Goal: Transaction & Acquisition: Purchase product/service

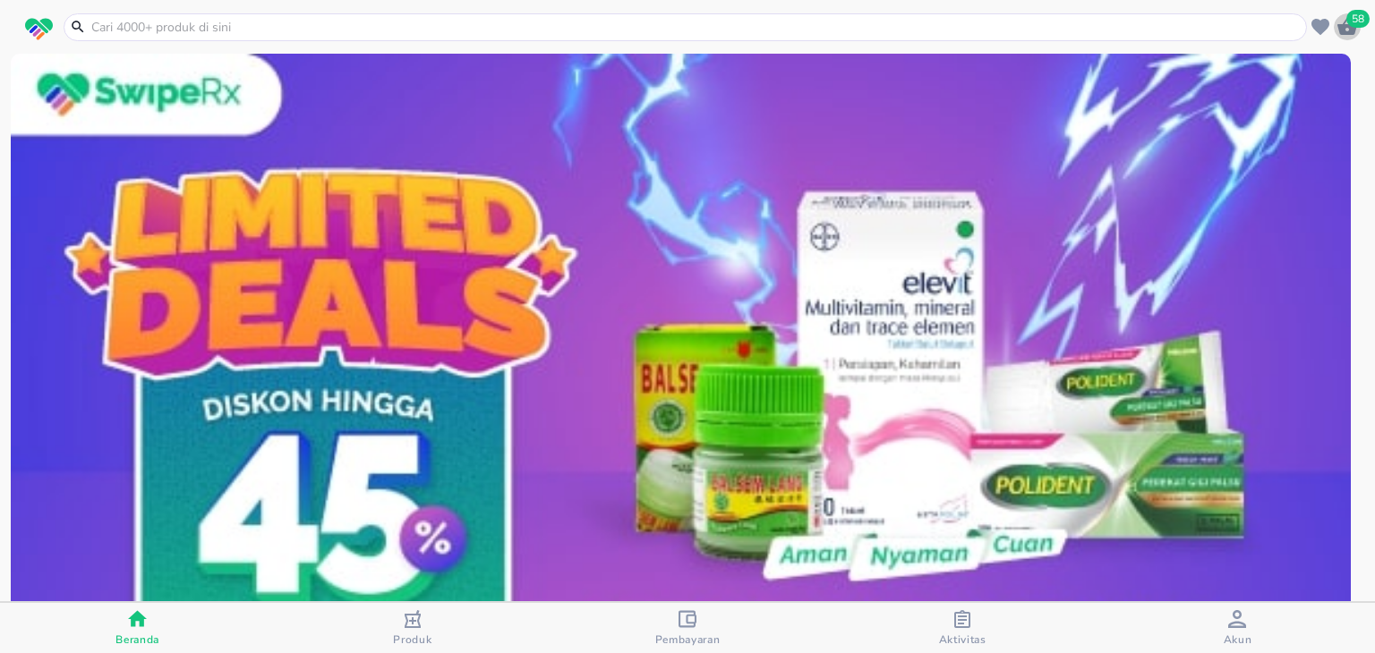
click at [1355, 30] on icon "button" at bounding box center [1347, 26] width 20 height 17
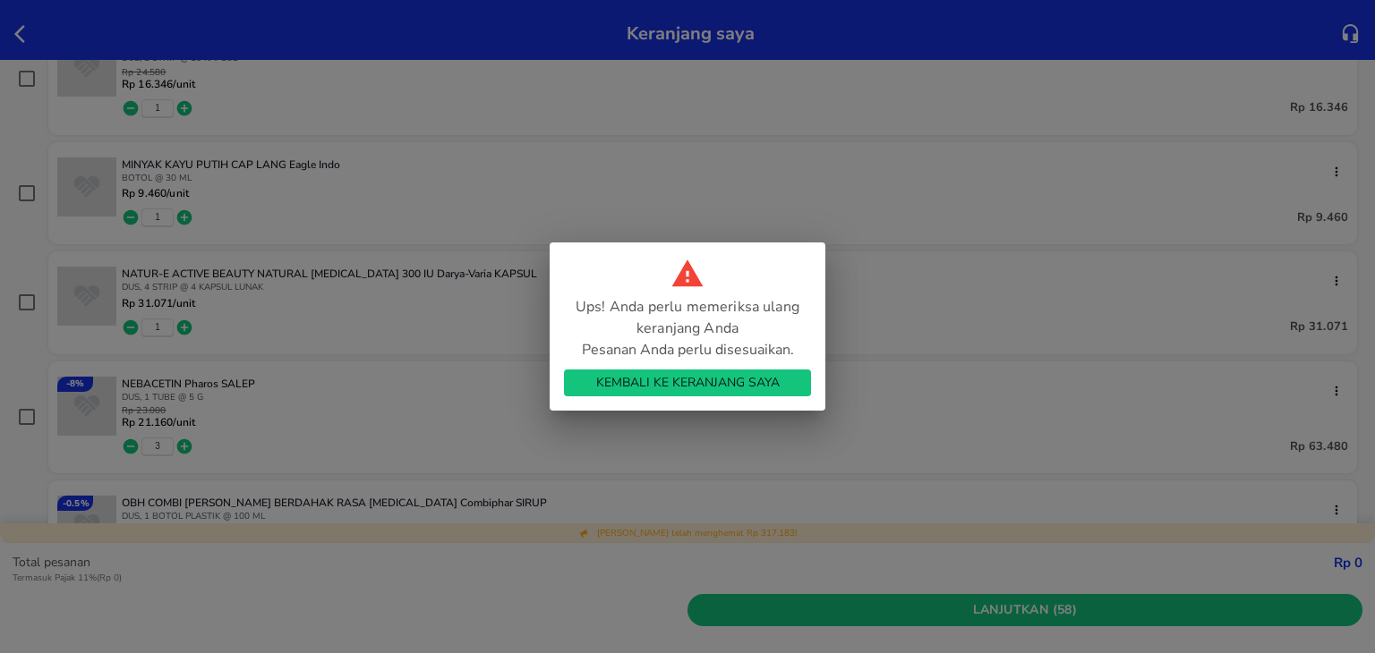
scroll to position [2799, 0]
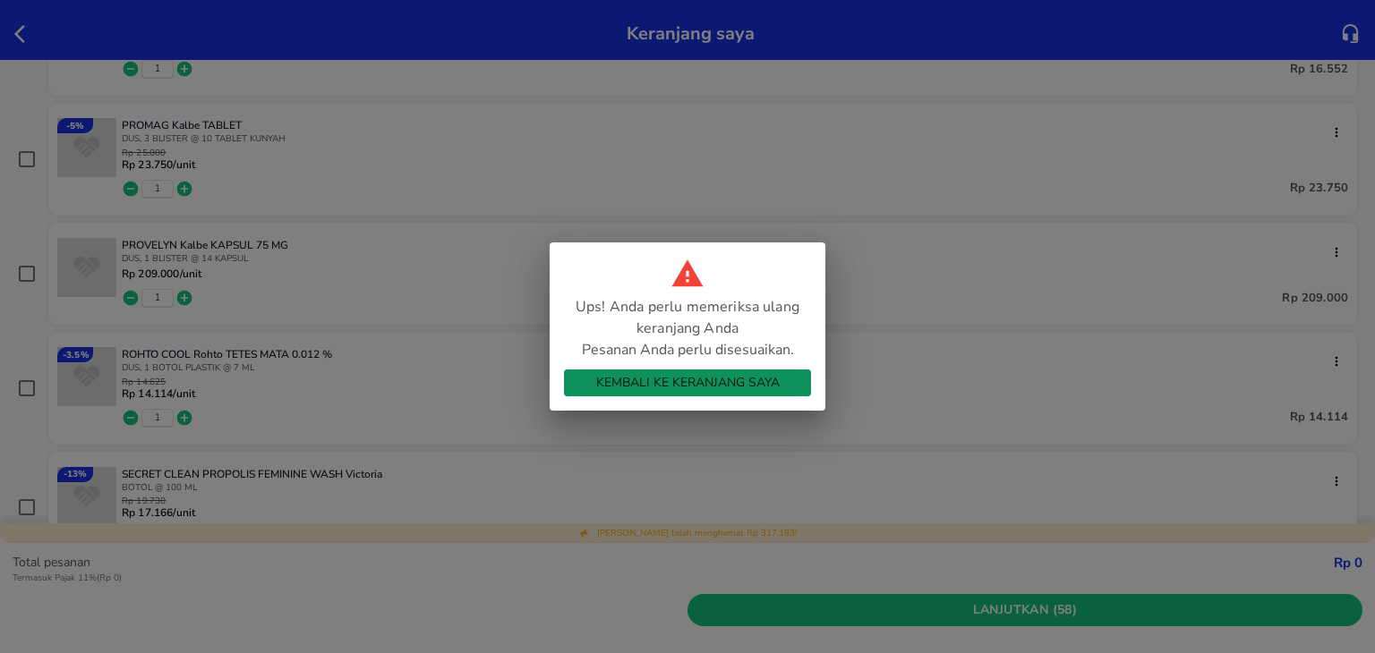
click at [669, 383] on span "Kembali ke Keranjang Saya" at bounding box center [687, 383] width 218 height 22
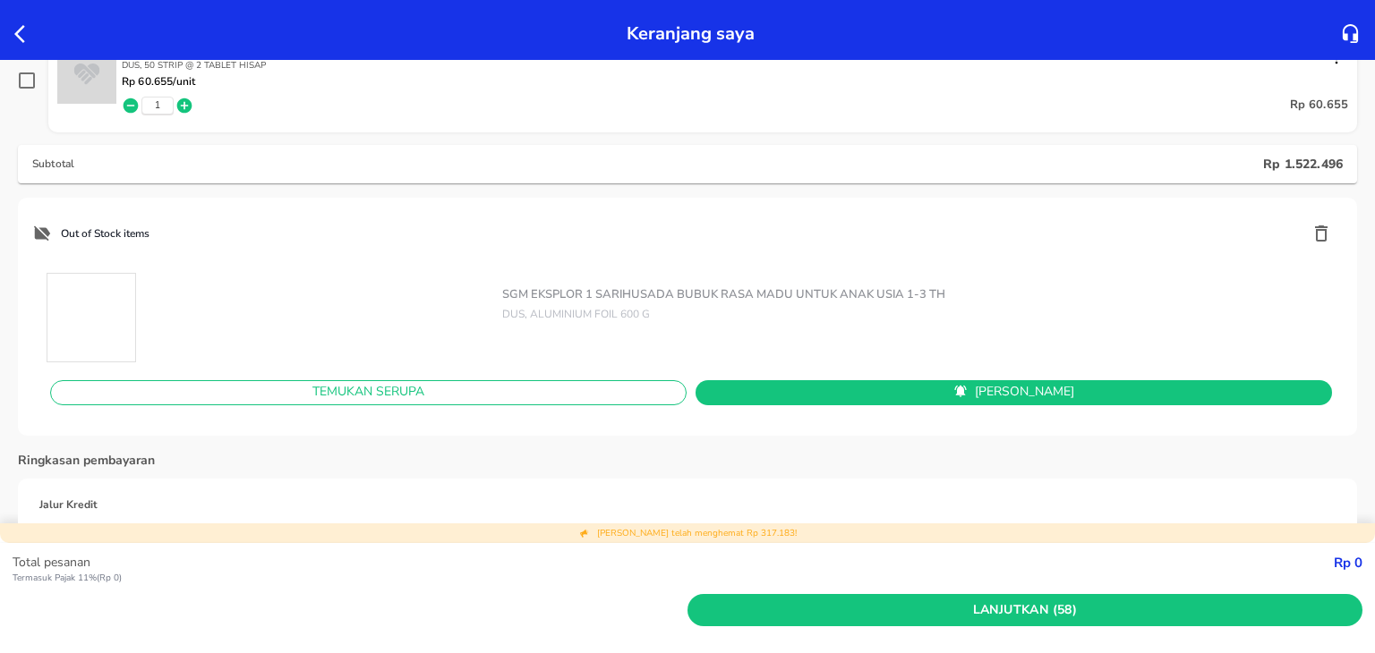
scroll to position [4030, 0]
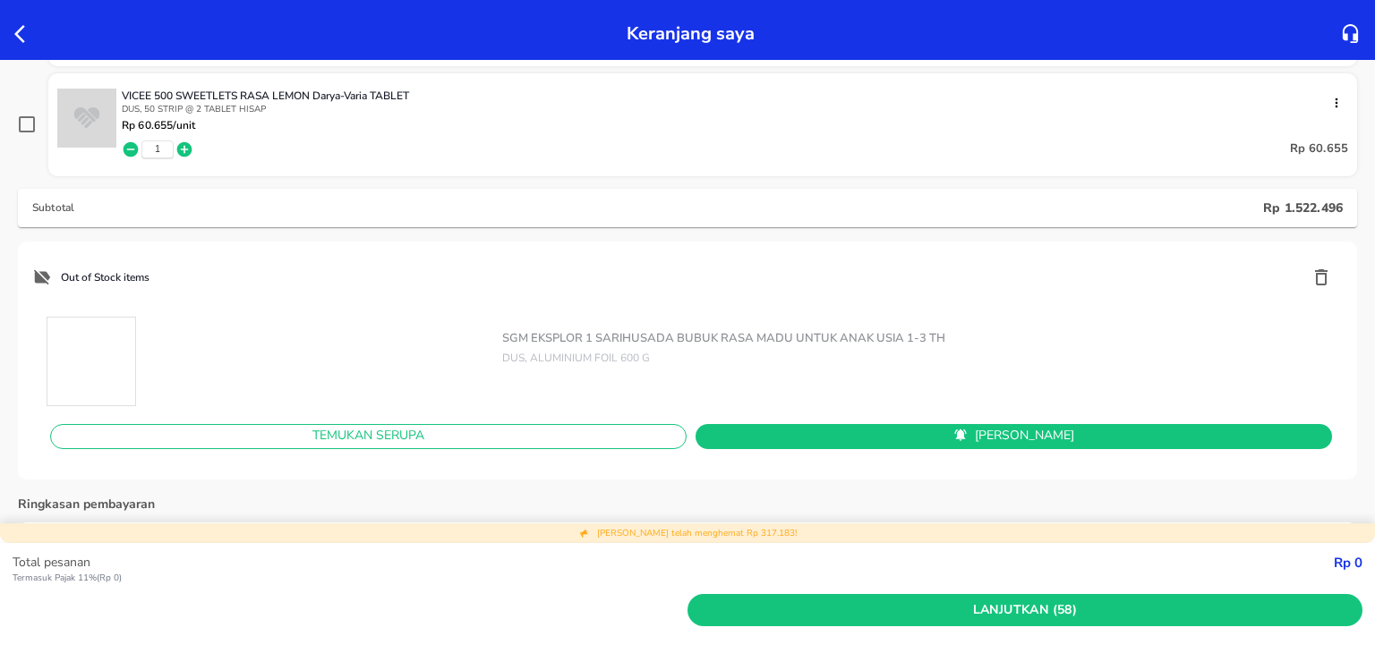
click at [1301, 260] on button "button" at bounding box center [1320, 277] width 43 height 43
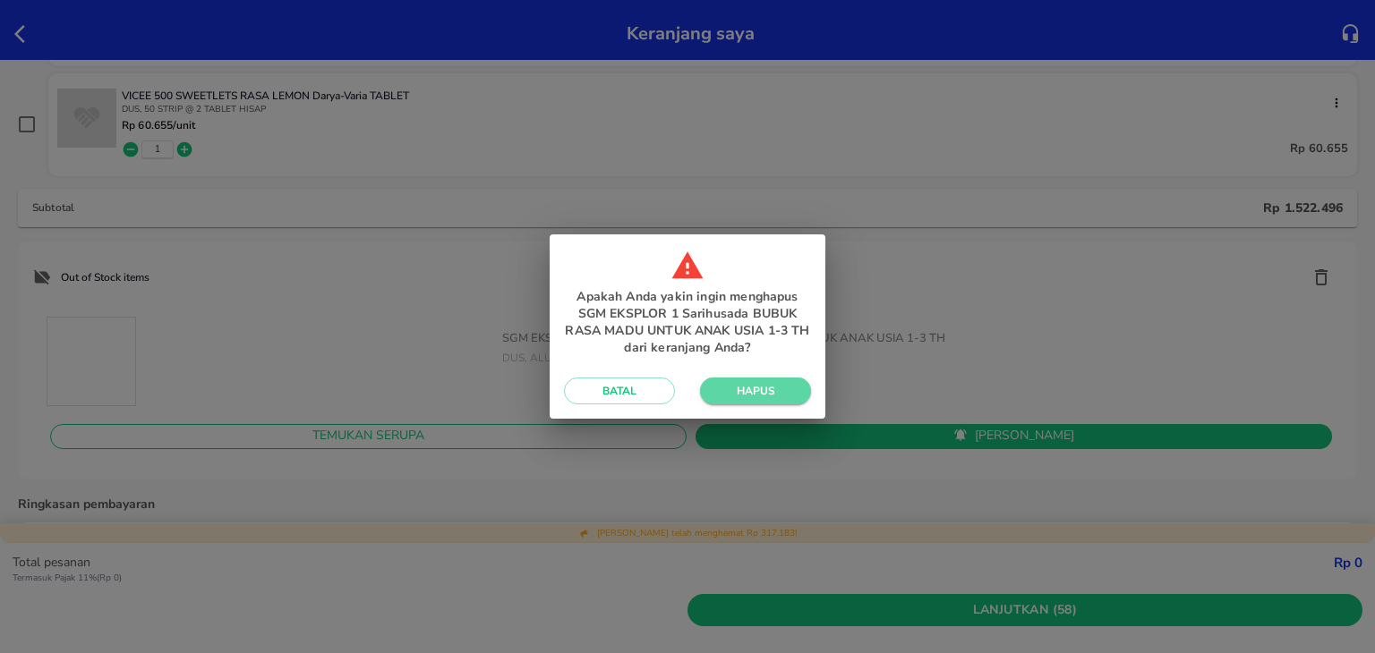
click at [745, 397] on span "Hapus" at bounding box center [755, 391] width 82 height 14
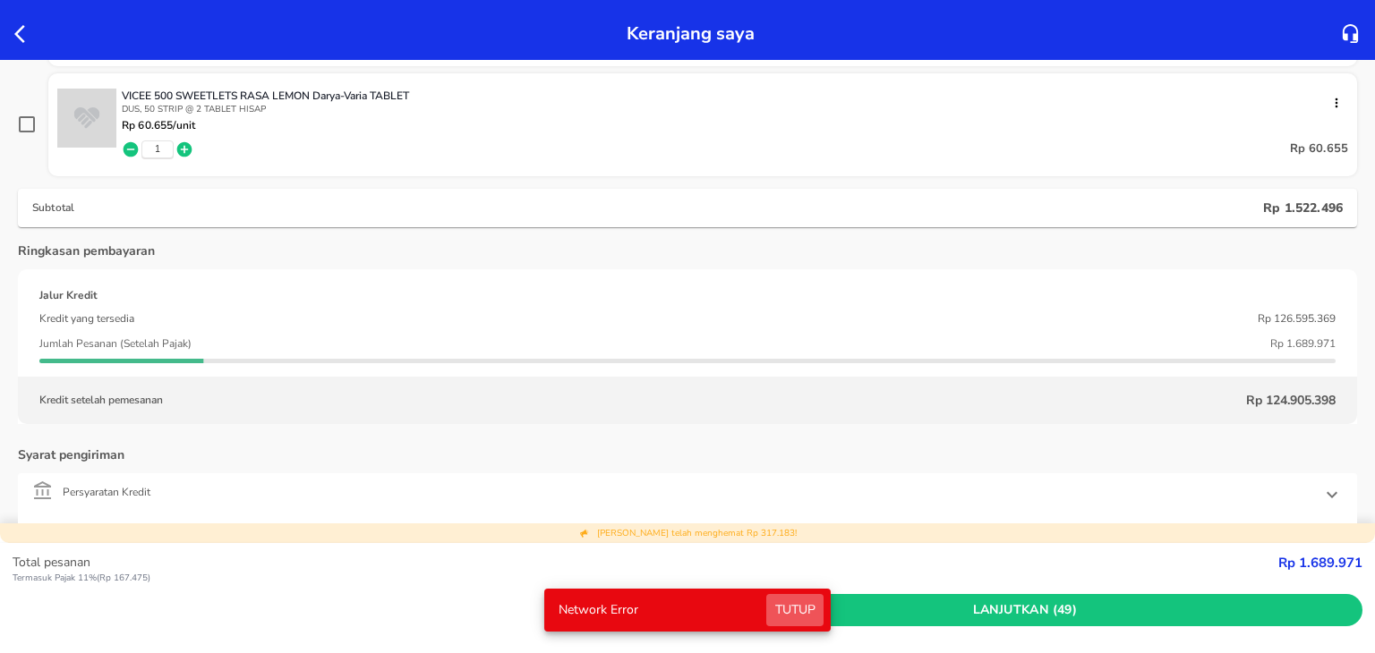
click at [798, 606] on span "Tutup" at bounding box center [794, 611] width 43 height 22
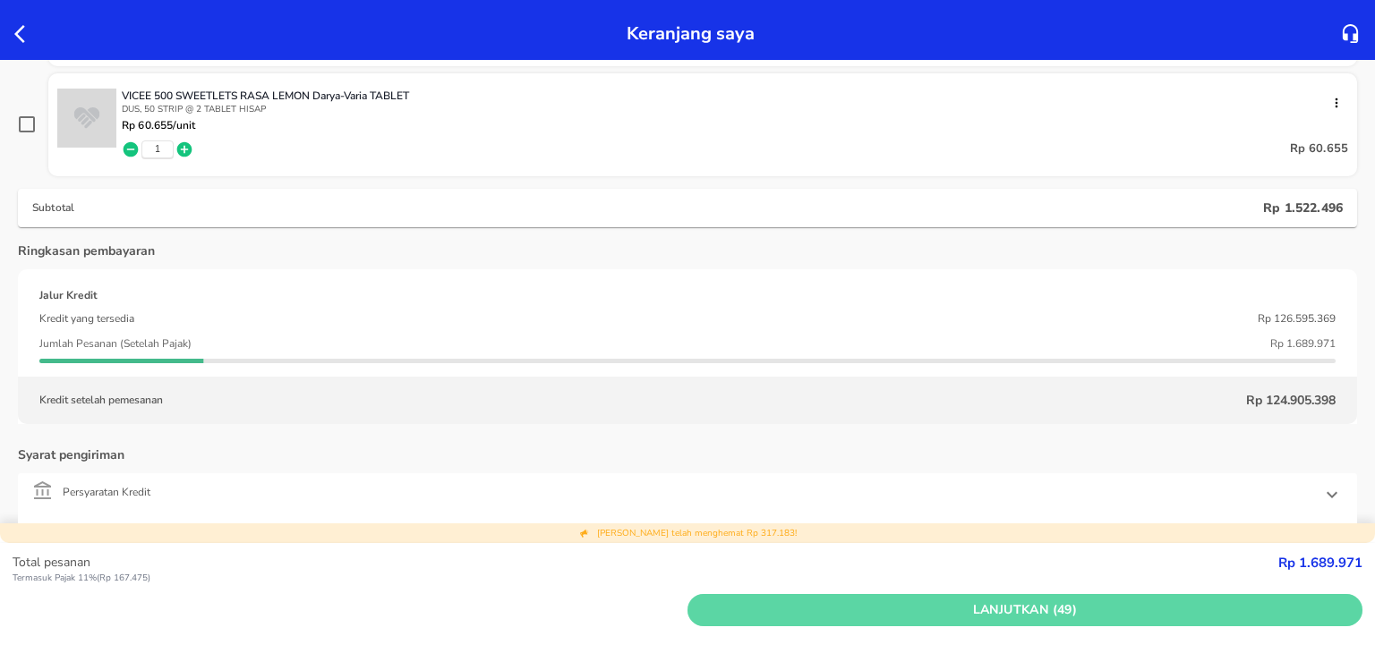
click at [798, 606] on span "Lanjutkan (49)" at bounding box center [1024, 611] width 660 height 22
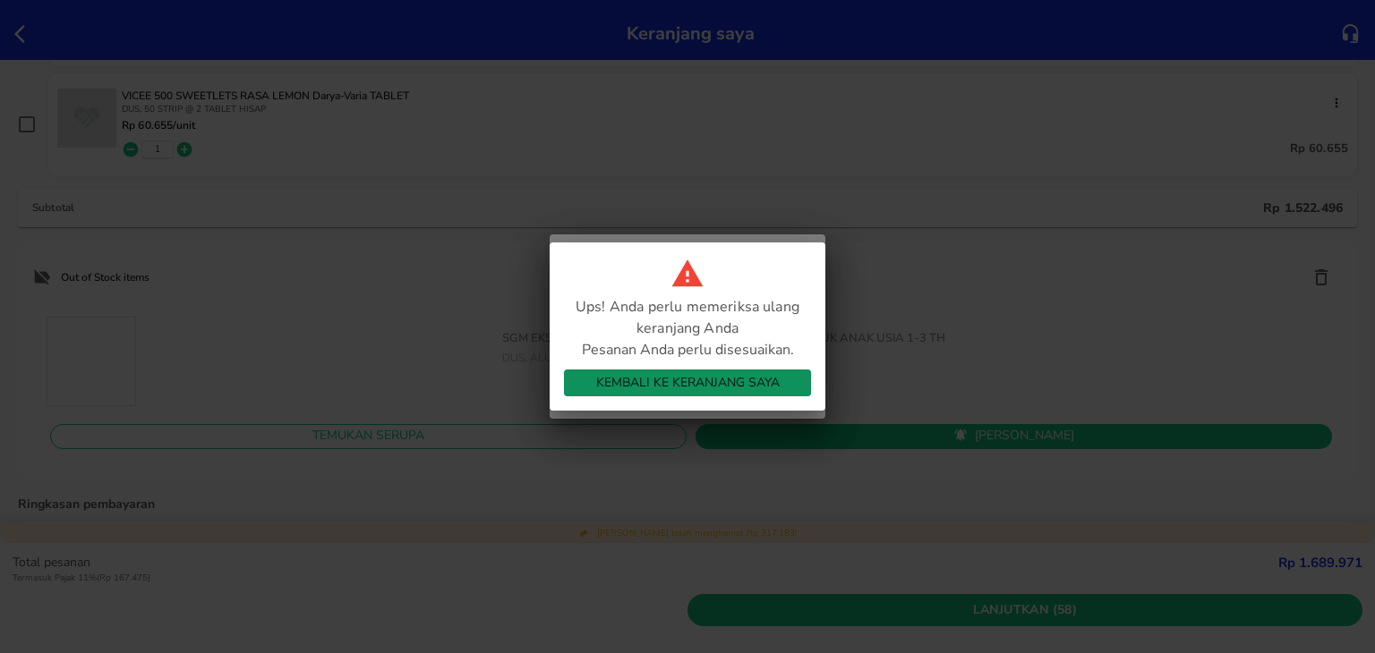
click at [718, 391] on span "Kembali ke Keranjang Saya" at bounding box center [687, 383] width 218 height 22
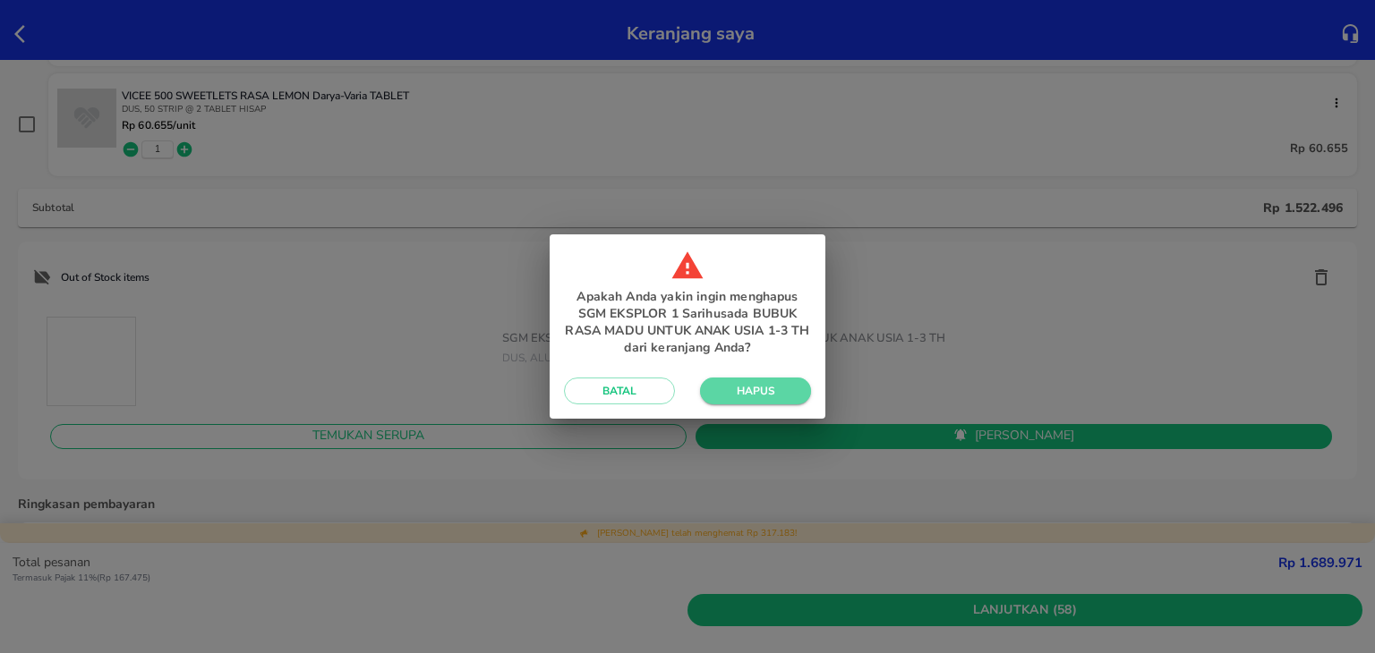
click at [718, 391] on span "Hapus" at bounding box center [755, 391] width 82 height 14
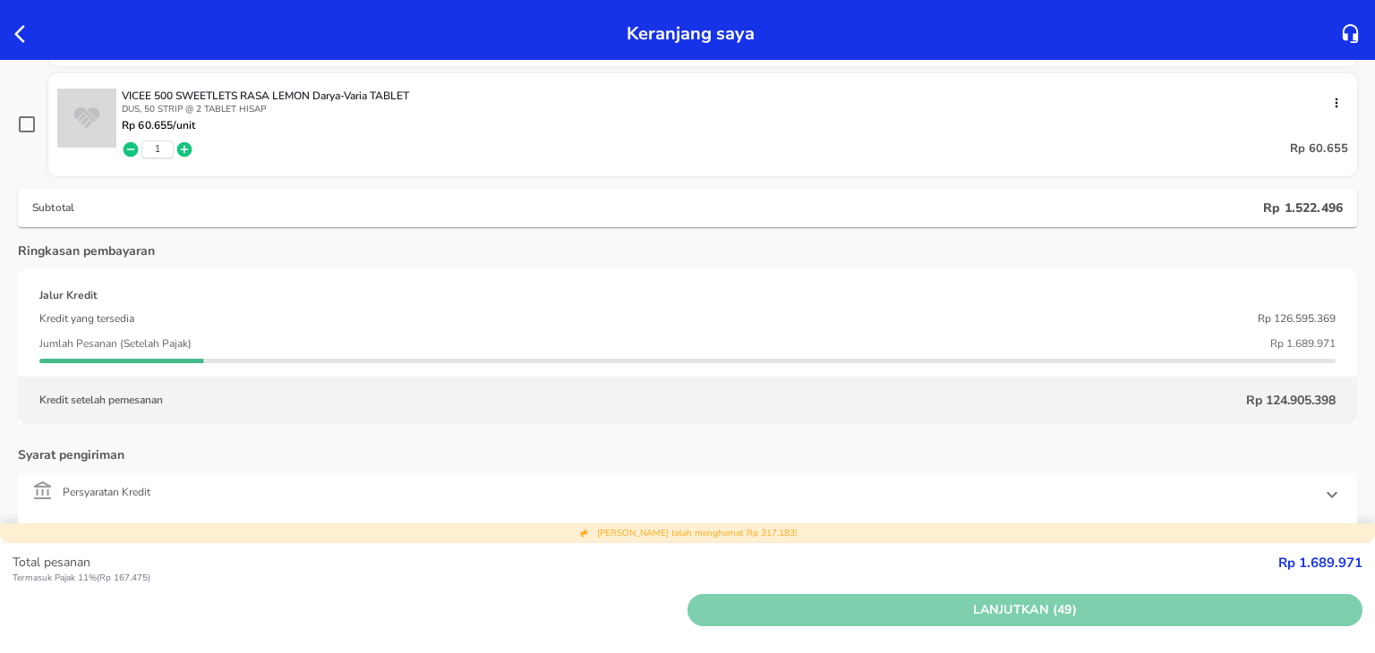
click at [750, 610] on span "Lanjutkan (49)" at bounding box center [1024, 611] width 660 height 22
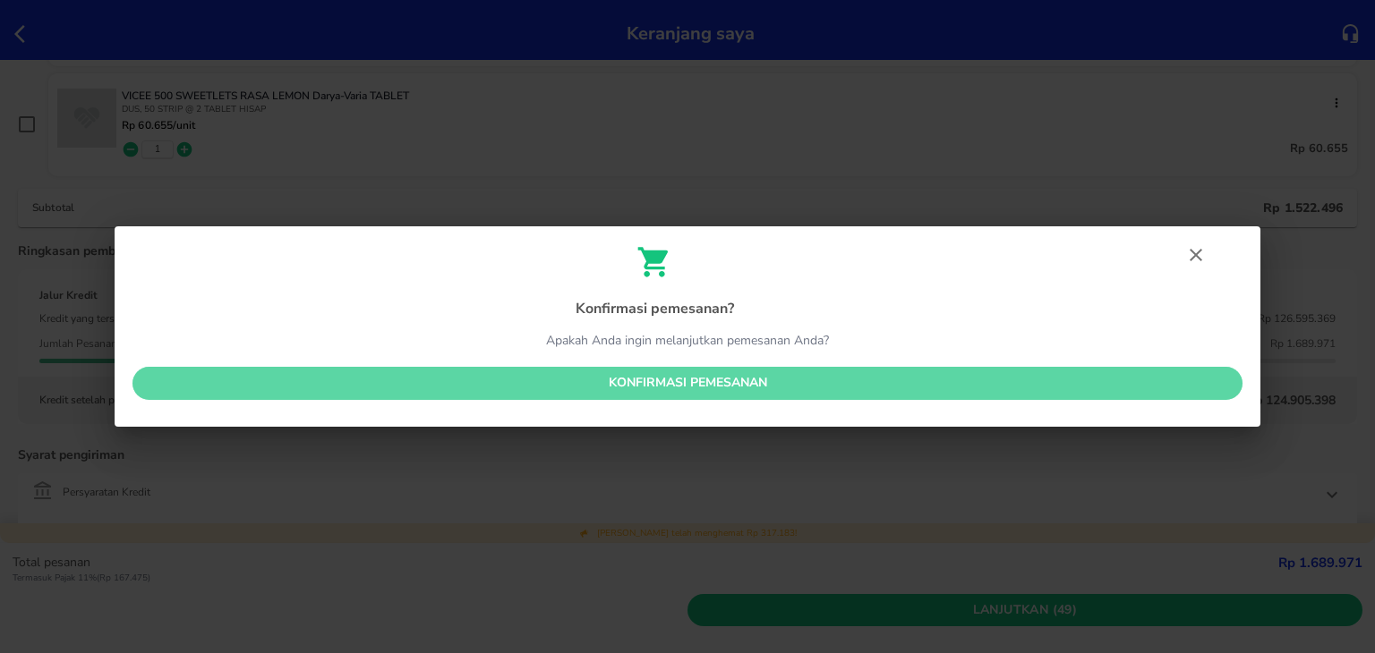
click at [675, 387] on span "Konfirmasi pemesanan" at bounding box center [687, 383] width 1081 height 22
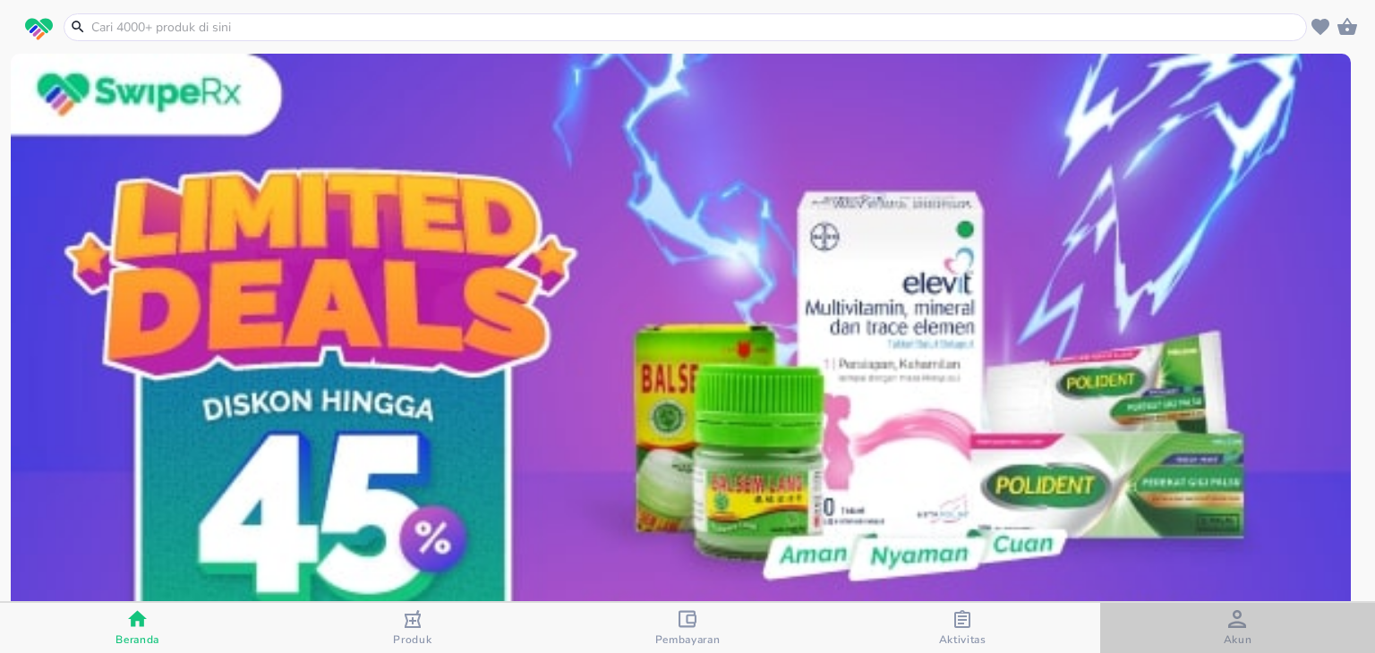
click at [1213, 638] on span "Akun" at bounding box center [1237, 628] width 264 height 37
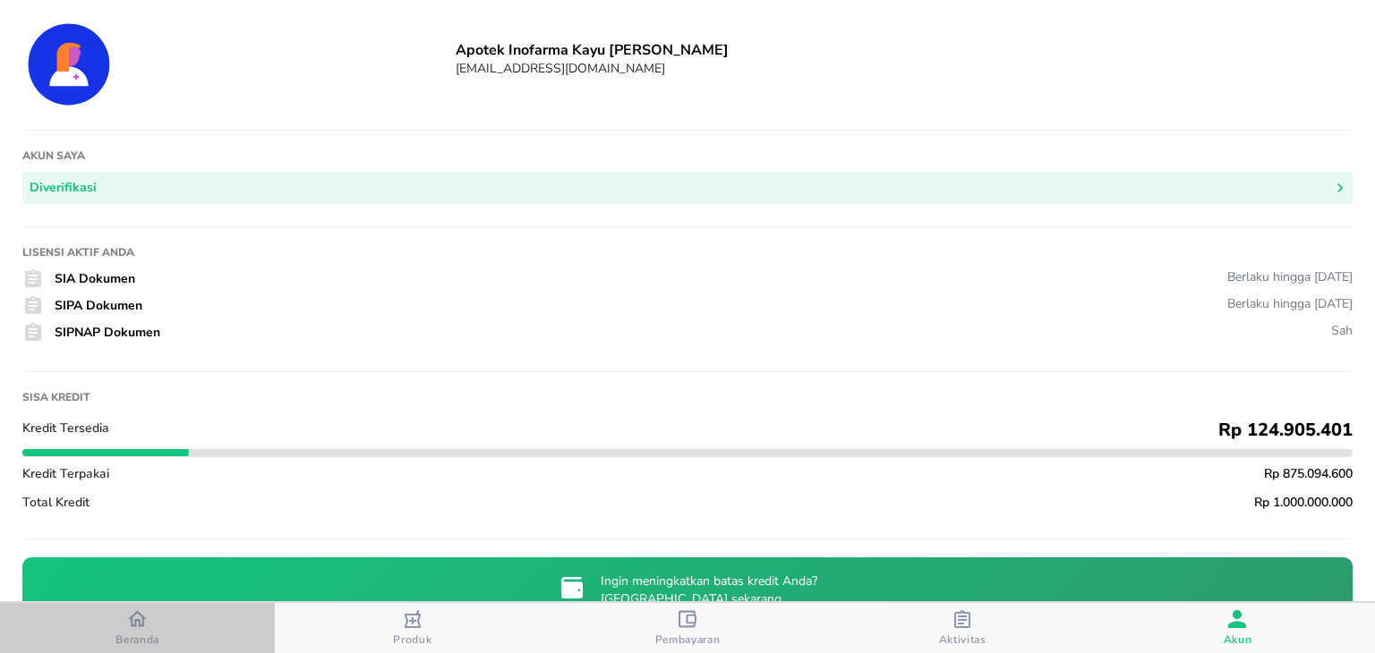
click at [136, 627] on div "button" at bounding box center [137, 620] width 19 height 23
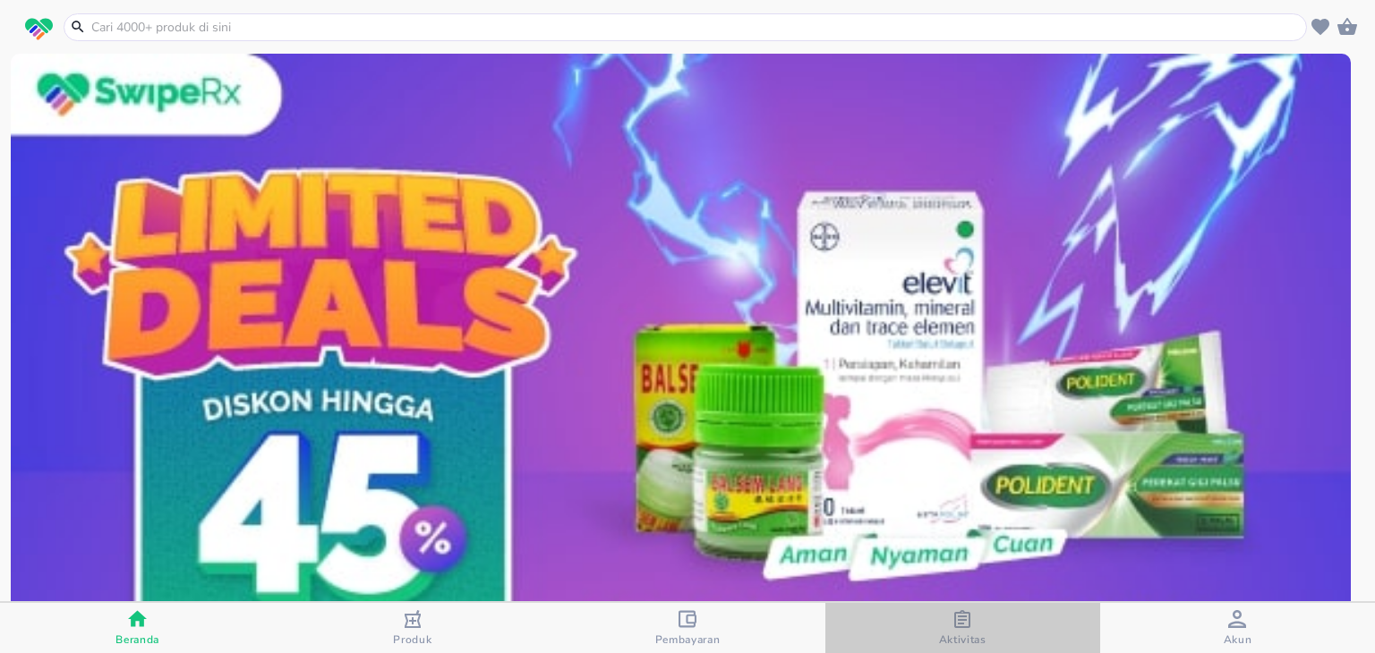
click at [952, 623] on div "Aktivitas" at bounding box center [962, 628] width 47 height 37
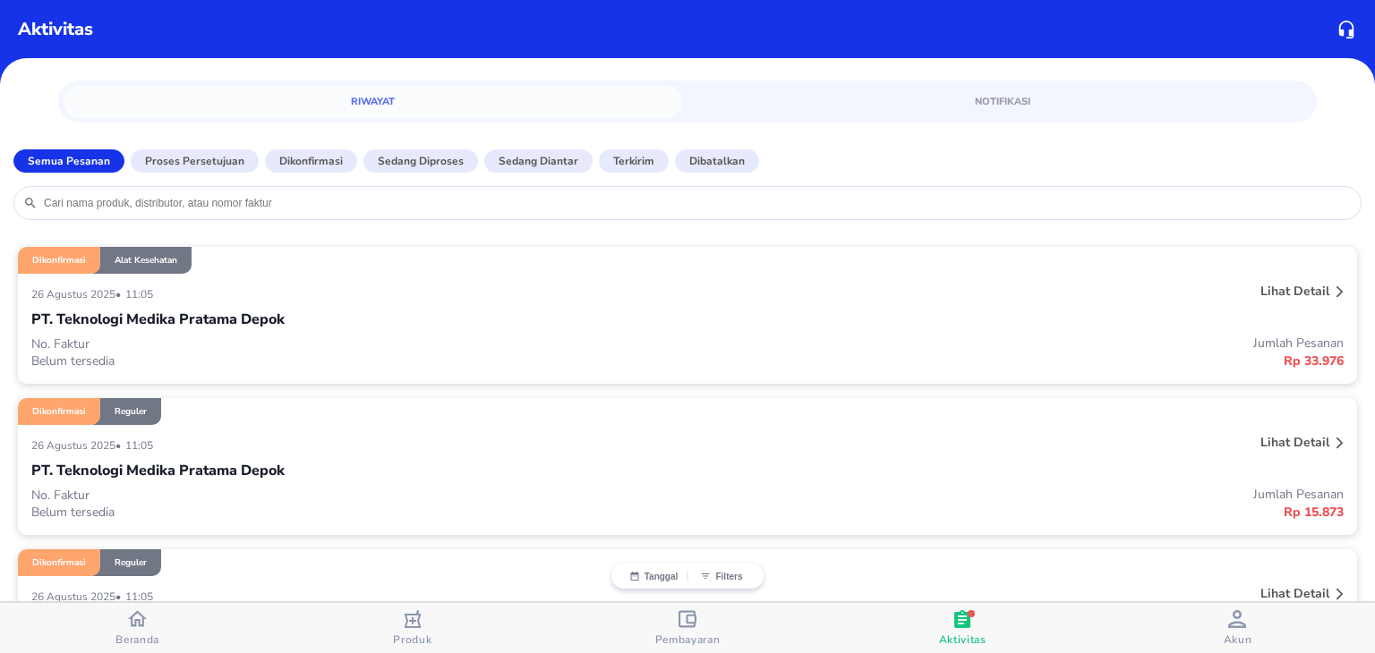
click at [408, 319] on div "PT. Teknologi Medika Pratama Depok" at bounding box center [687, 319] width 1312 height 30
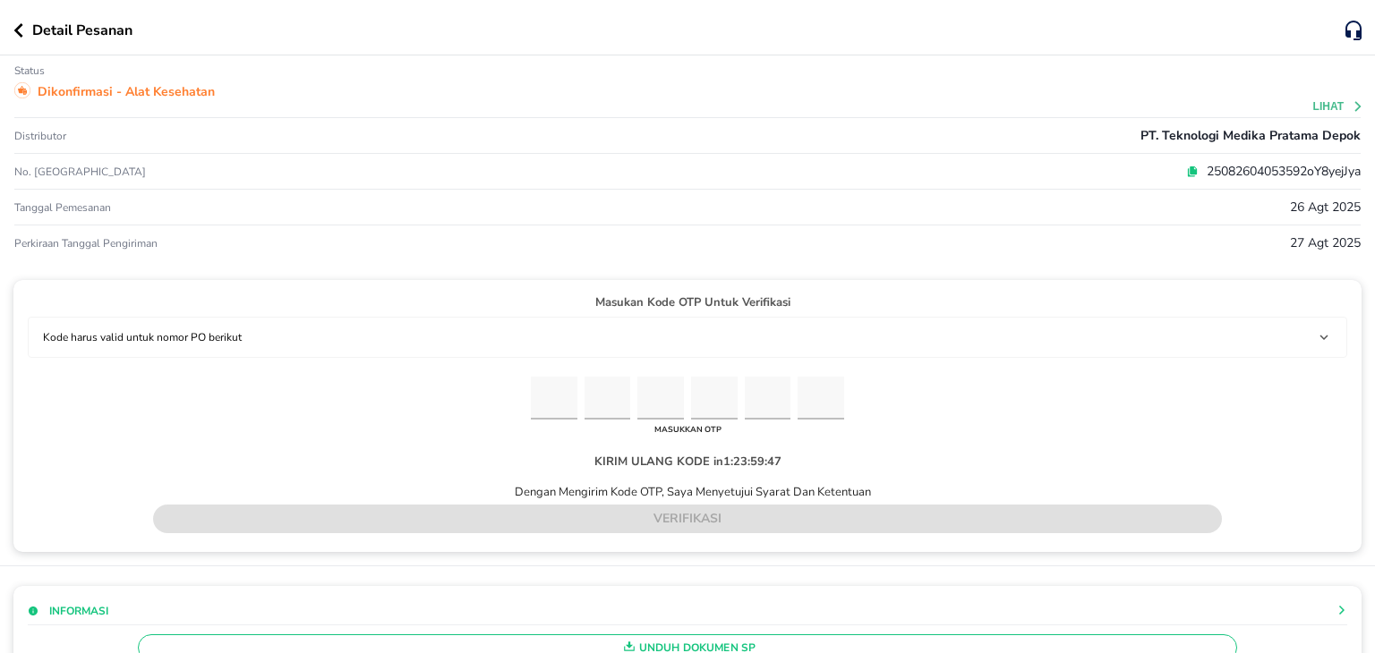
click at [1189, 169] on icon at bounding box center [1192, 170] width 7 height 8
click at [537, 385] on input "Please enter OTP character 1" at bounding box center [554, 399] width 47 height 44
paste input "8"
type input "8"
type input "3"
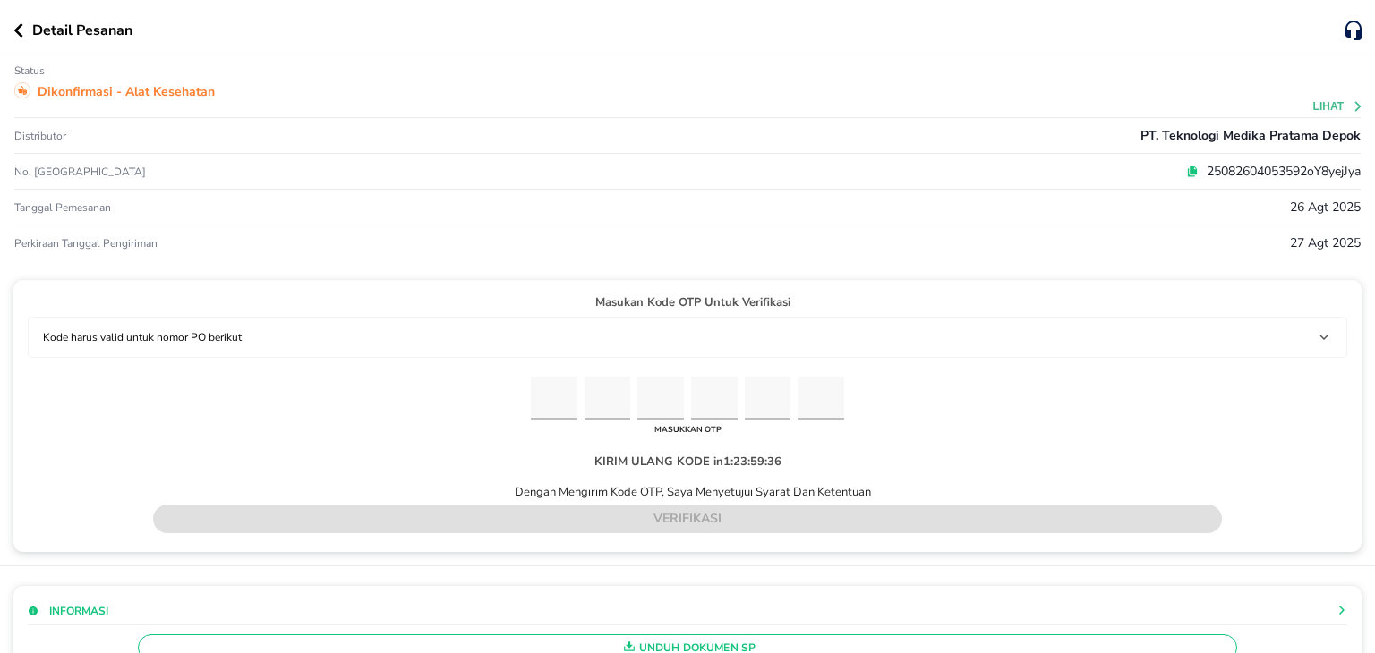
type input "4"
type input "8"
type input "3"
type input "8"
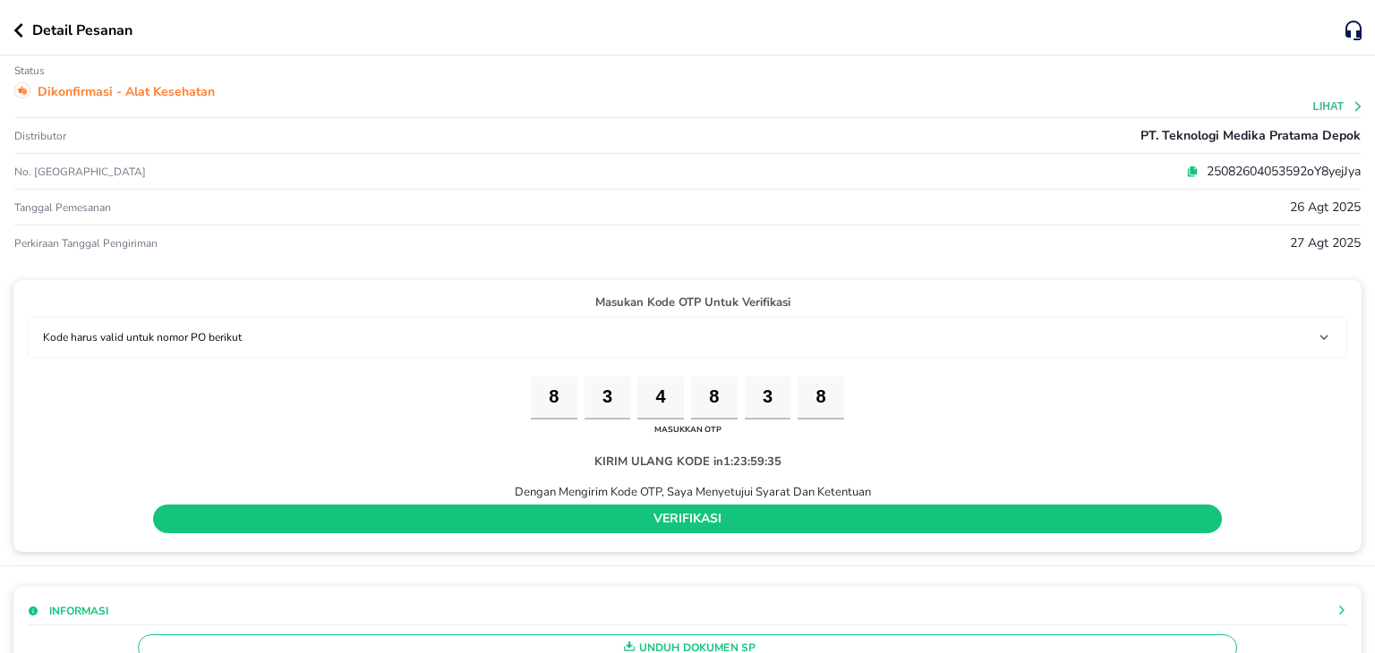
click at [551, 500] on div "verifikasi" at bounding box center [688, 519] width 1188 height 38
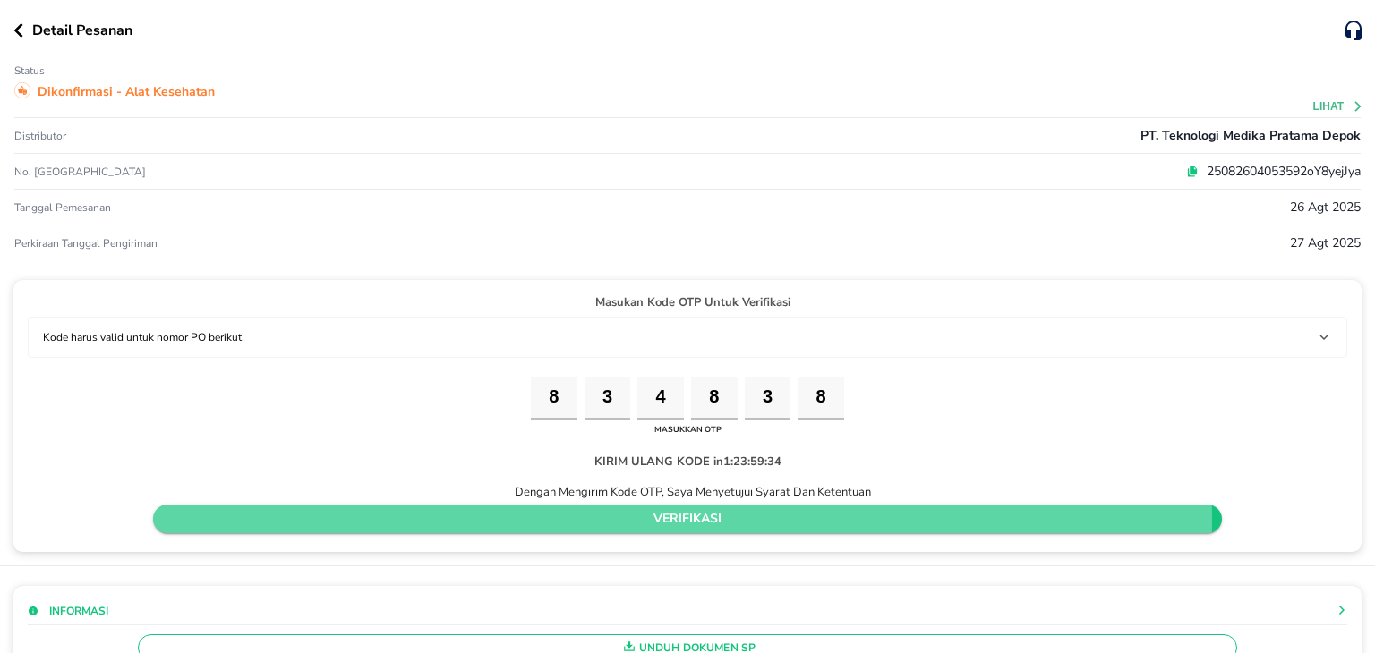
click at [555, 518] on span "verifikasi" at bounding box center [687, 519] width 1040 height 22
